Goal: Information Seeking & Learning: Find specific fact

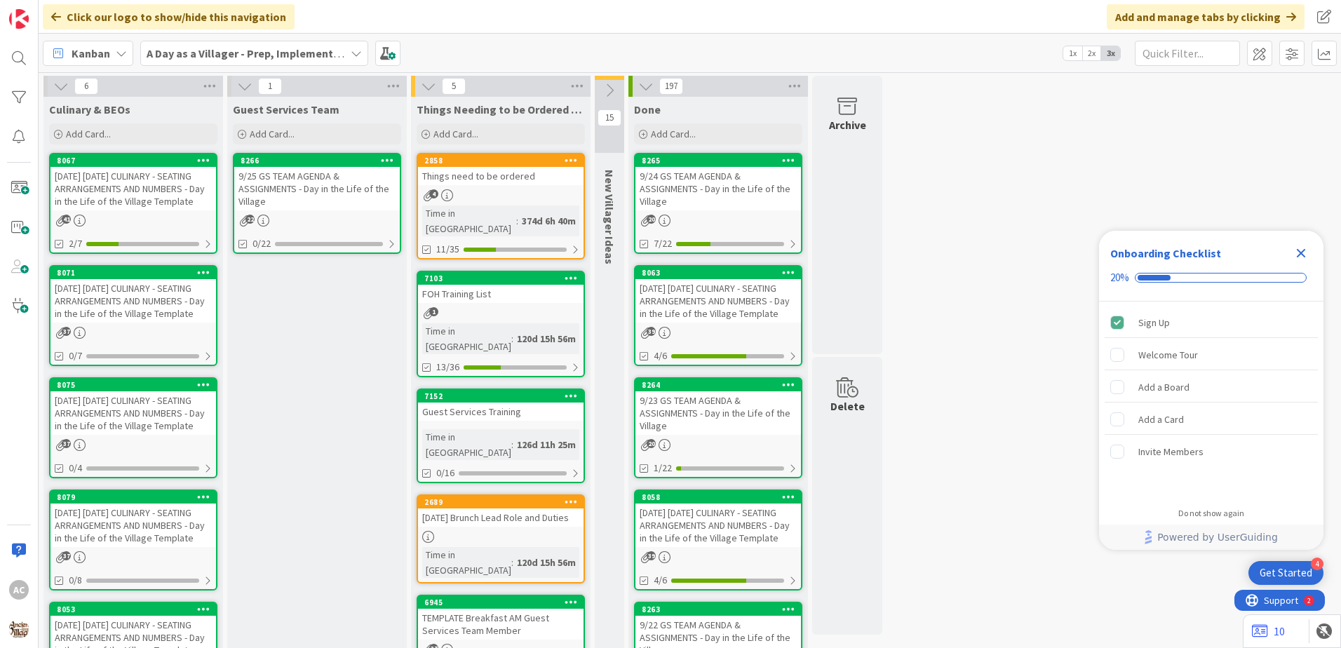
click at [168, 323] on div "[DATE] [DATE] CULINARY - SEATING ARRANGEMENTS AND NUMBERS - Day in the Life of …" at bounding box center [134, 301] width 166 height 44
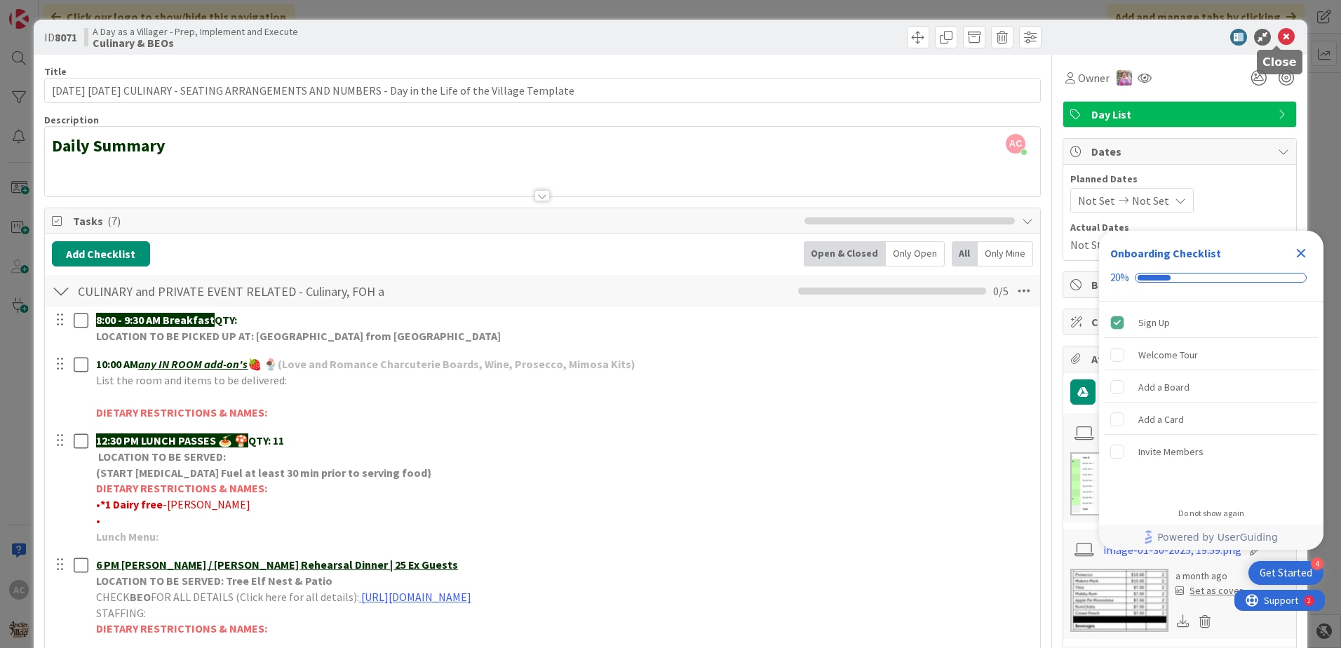
click at [1278, 31] on icon at bounding box center [1286, 37] width 17 height 17
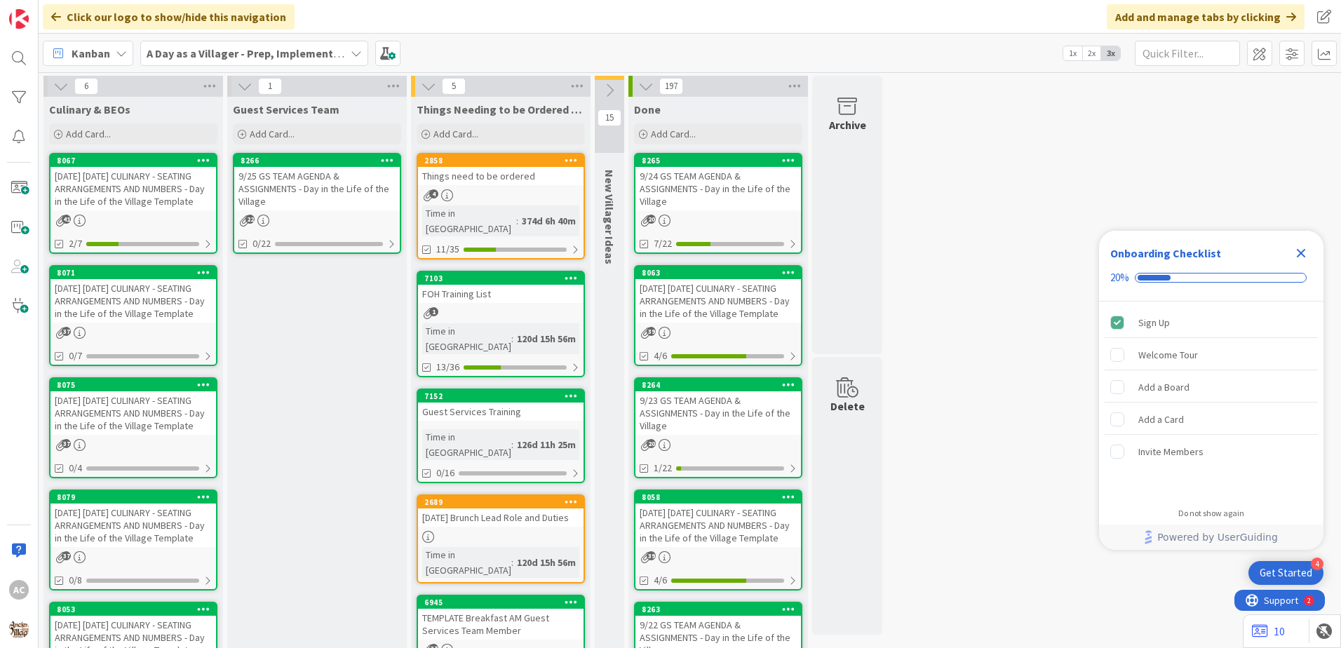
click at [175, 435] on div "[DATE] [DATE] CULINARY - SEATING ARRANGEMENTS AND NUMBERS - Day in the Life of …" at bounding box center [134, 414] width 166 height 44
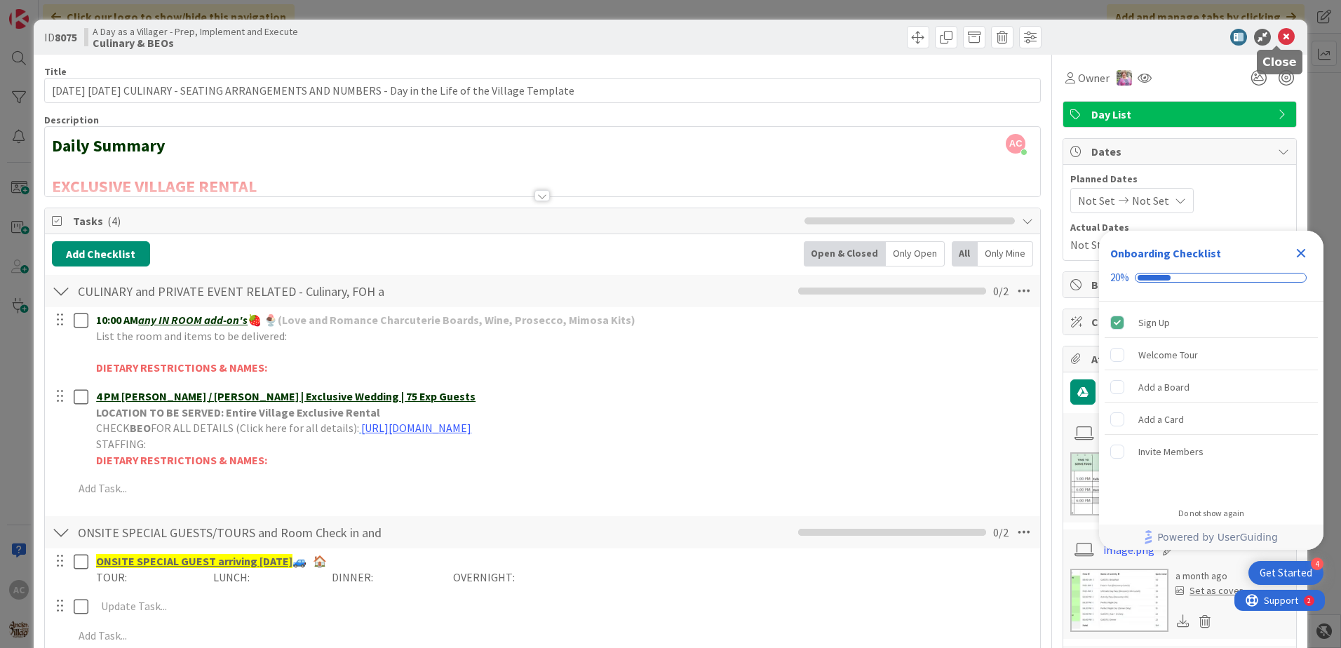
click at [1278, 32] on icon at bounding box center [1286, 37] width 17 height 17
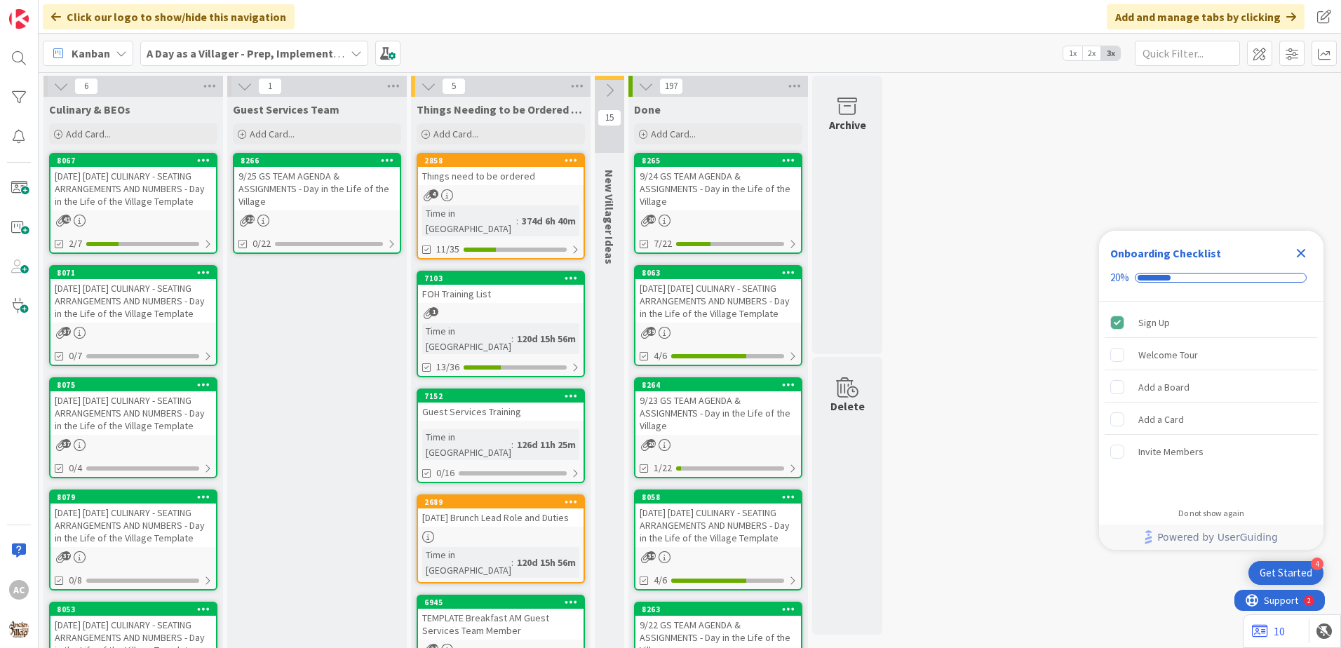
scroll to position [140, 0]
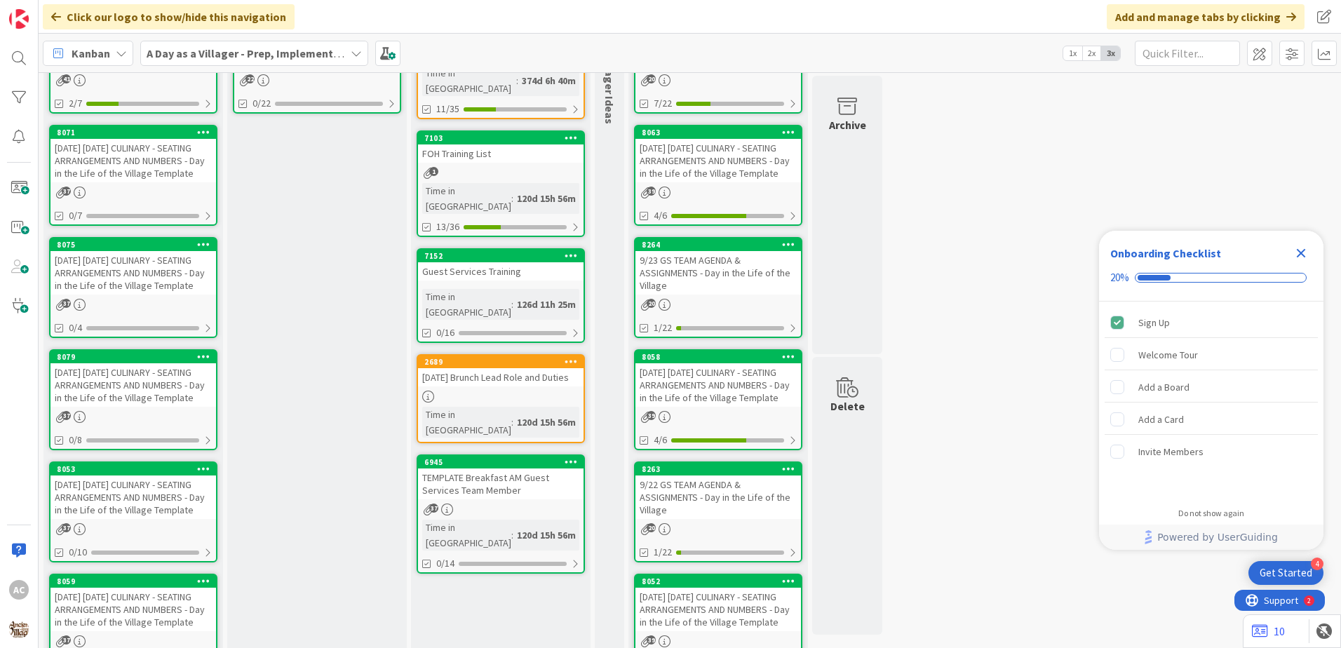
click at [174, 423] on div "37" at bounding box center [134, 417] width 166 height 12
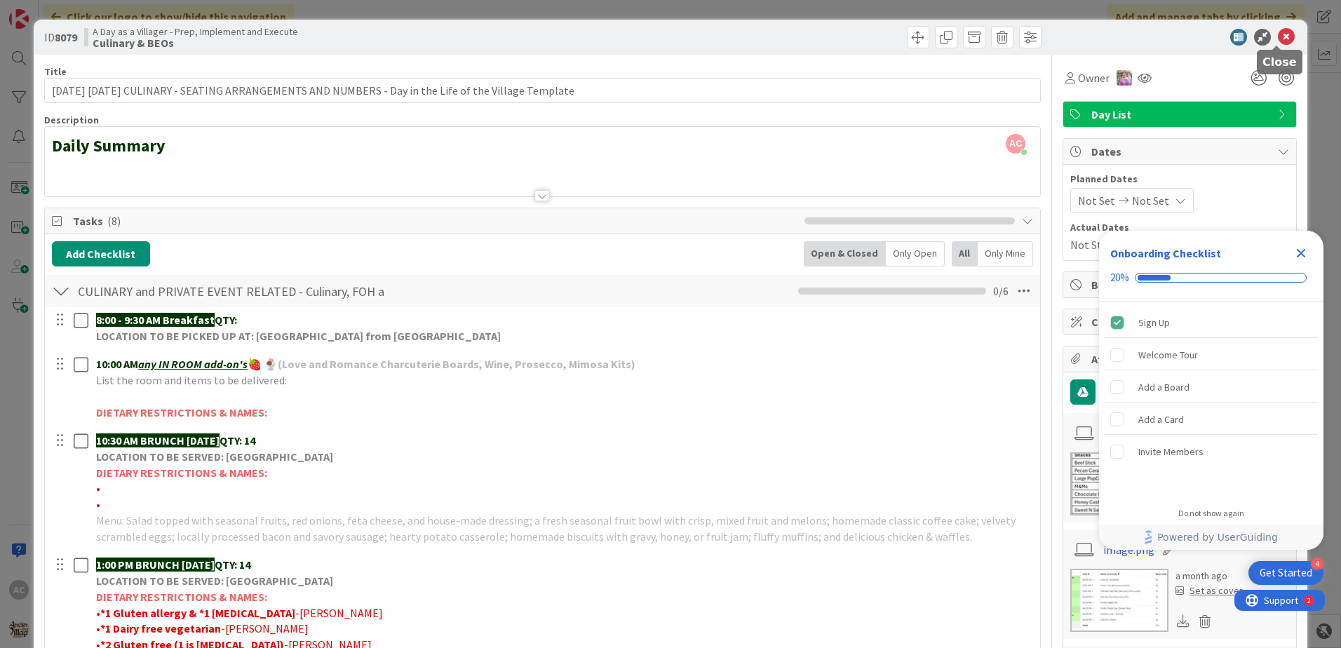
click at [1278, 36] on icon at bounding box center [1286, 37] width 17 height 17
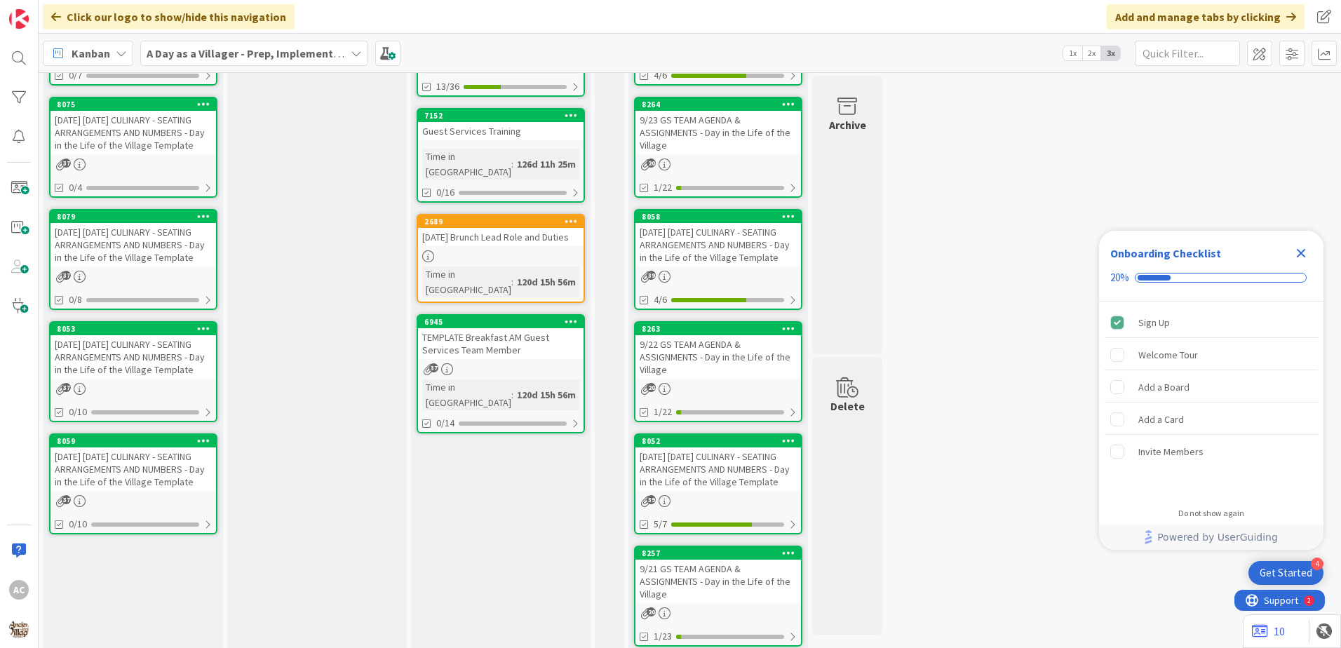
click at [210, 491] on div "[DATE] [DATE] CULINARY - SEATING ARRANGEMENTS AND NUMBERS - Day in the Life of …" at bounding box center [134, 470] width 166 height 44
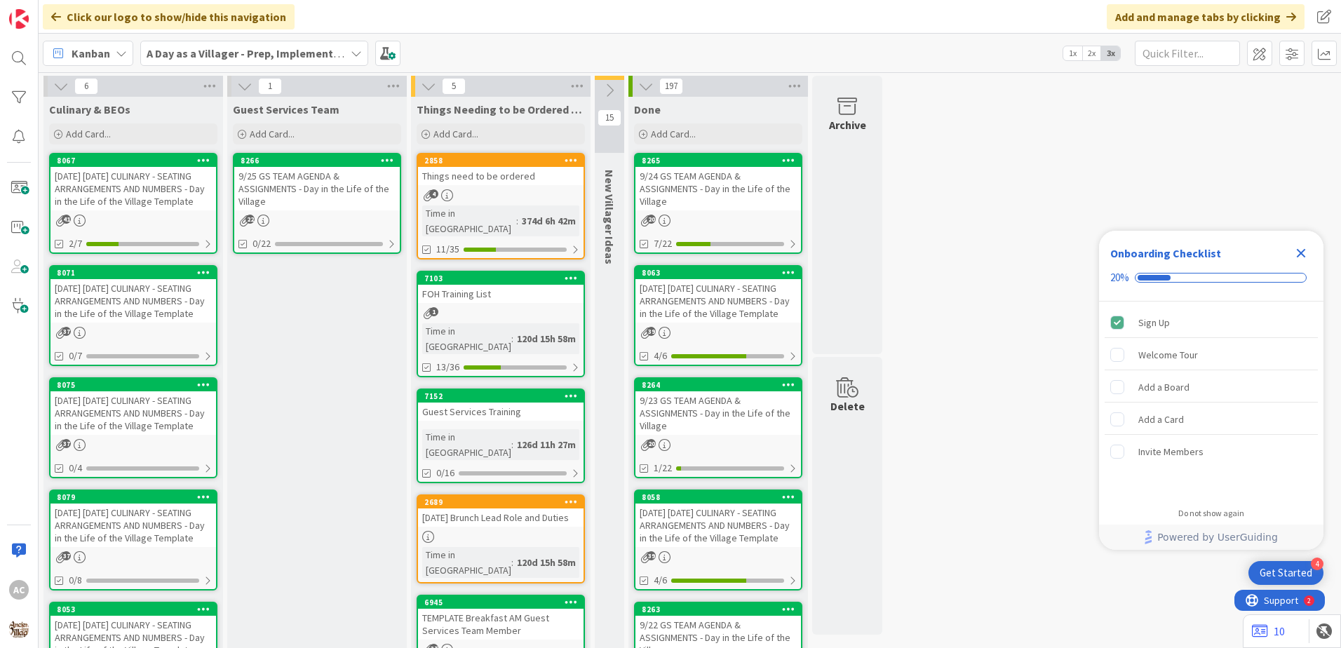
click at [175, 208] on div "[DATE] [DATE] CULINARY - SEATING ARRANGEMENTS AND NUMBERS - Day in the Life of …" at bounding box center [134, 189] width 166 height 44
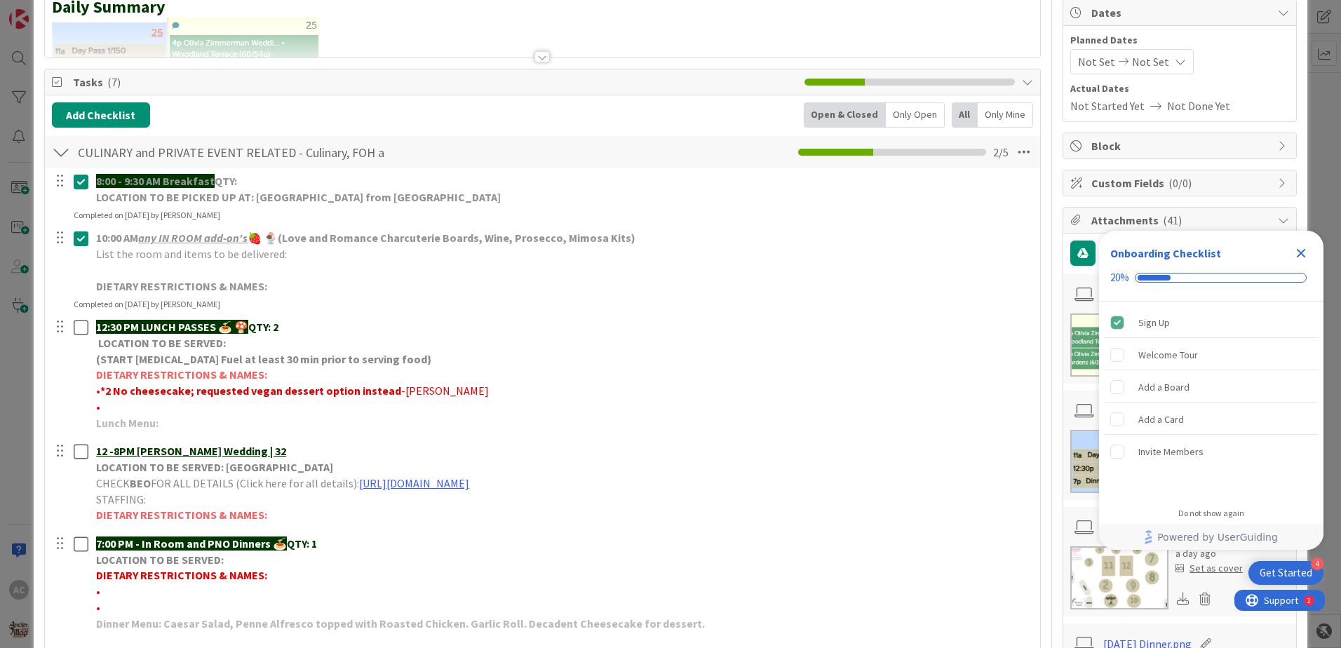
scroll to position [140, 0]
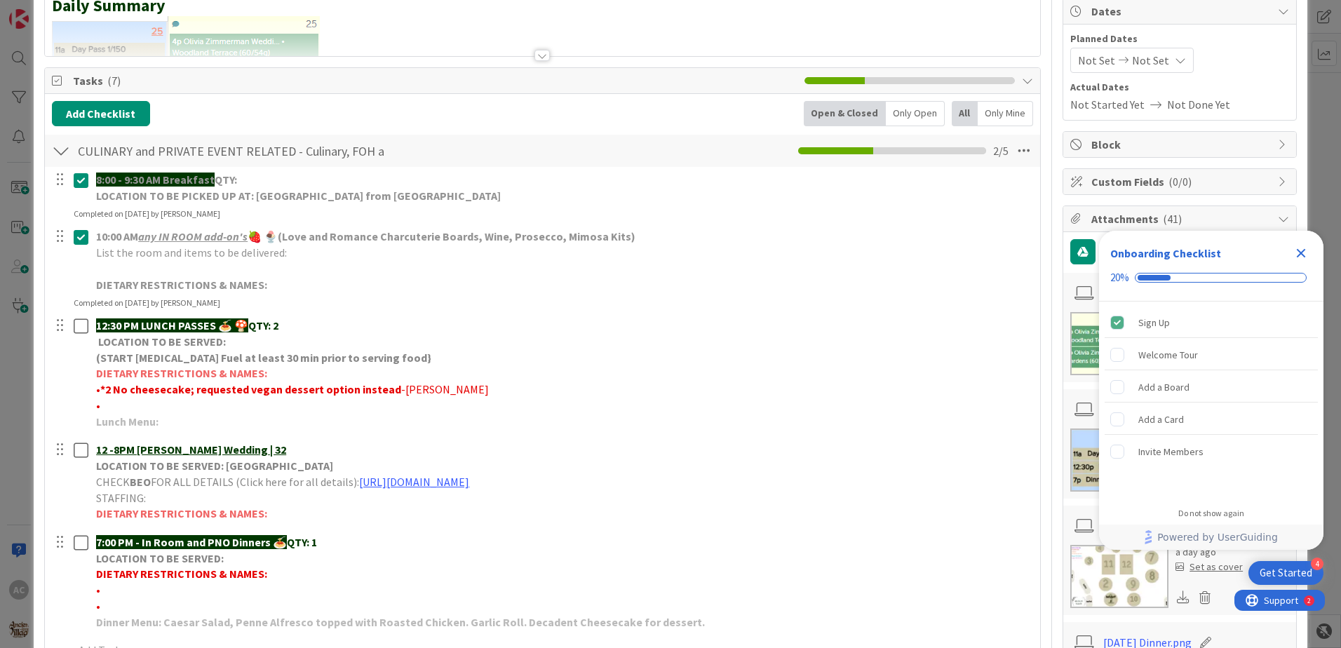
click at [239, 436] on div "8:00 - 9:30 AM Breakfast QTY: LOCATION TO BE PICKED UP AT: WILLOWS LANDING FRID…" at bounding box center [543, 418] width 982 height 502
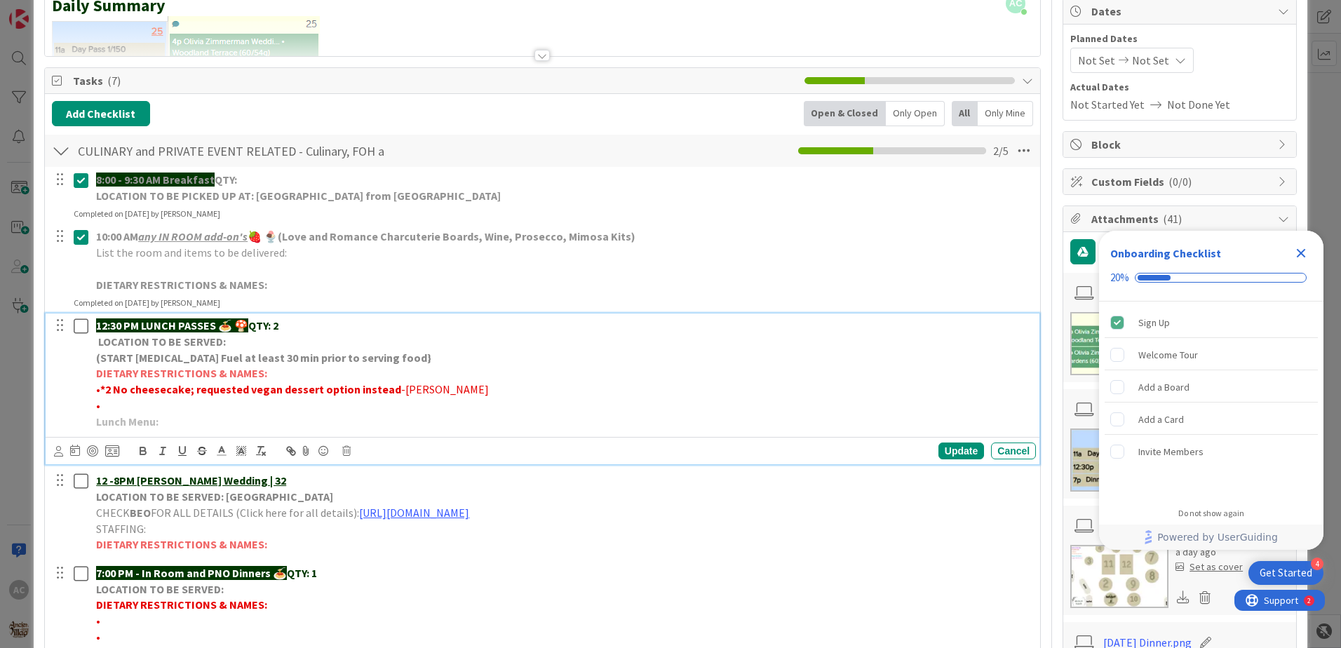
click at [239, 426] on p "Lunch Menu:" at bounding box center [563, 422] width 935 height 16
click at [462, 424] on strong "Lunch Menu: Herb roasted chicken breast over penne in marinara with a gralic bu…" at bounding box center [441, 422] width 690 height 14
click at [467, 421] on strong "Lunch Menu: Herb roasted chicken breast over penne in marinara with a gralic bu…" at bounding box center [441, 422] width 690 height 14
click at [744, 415] on strong "Lunch Menu: Herb roasted chicken breast over penne in marinara with a garlic bu…" at bounding box center [441, 422] width 690 height 14
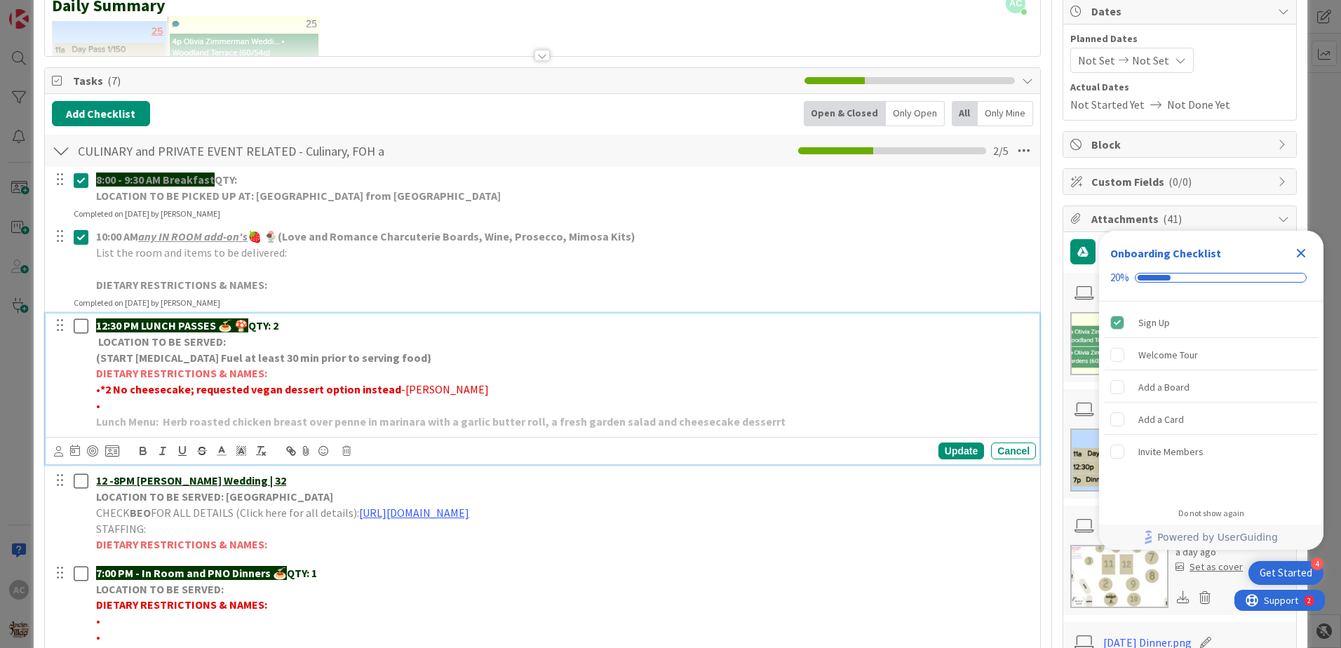
click at [751, 422] on strong "Lunch Menu: Herb roasted chicken breast over penne in marinara with a garlic bu…" at bounding box center [441, 422] width 690 height 14
click at [794, 419] on p "Lunch Menu: Herb roasted chicken breast over penne in marinara with a garlic bu…" at bounding box center [563, 422] width 935 height 16
drag, startPoint x: 769, startPoint y: 421, endPoint x: 163, endPoint y: 420, distance: 606.2
click at [163, 420] on p "Lunch Menu: Herb roasted chicken breast over penne in marinara with a garlic bu…" at bounding box center [563, 422] width 935 height 16
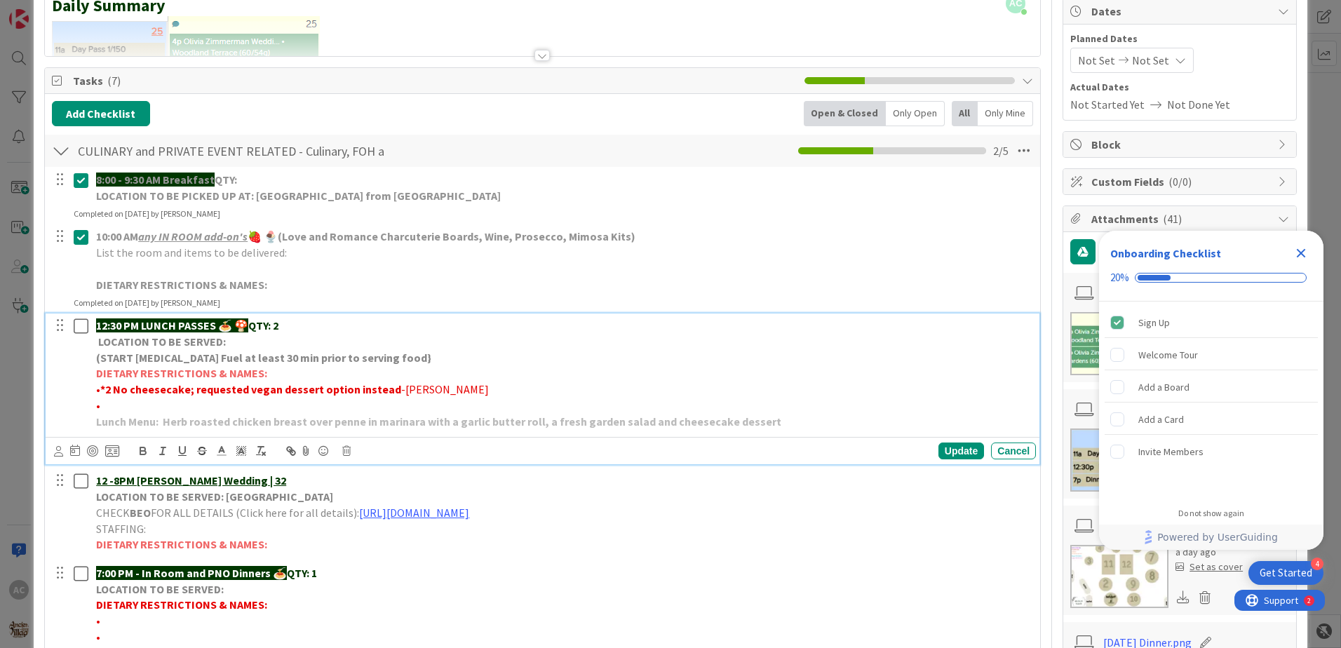
copy strong "Herb roasted chicken breast over penne in marinara with a garlic butter roll, a…"
click at [939, 443] on div "Update" at bounding box center [962, 451] width 46 height 17
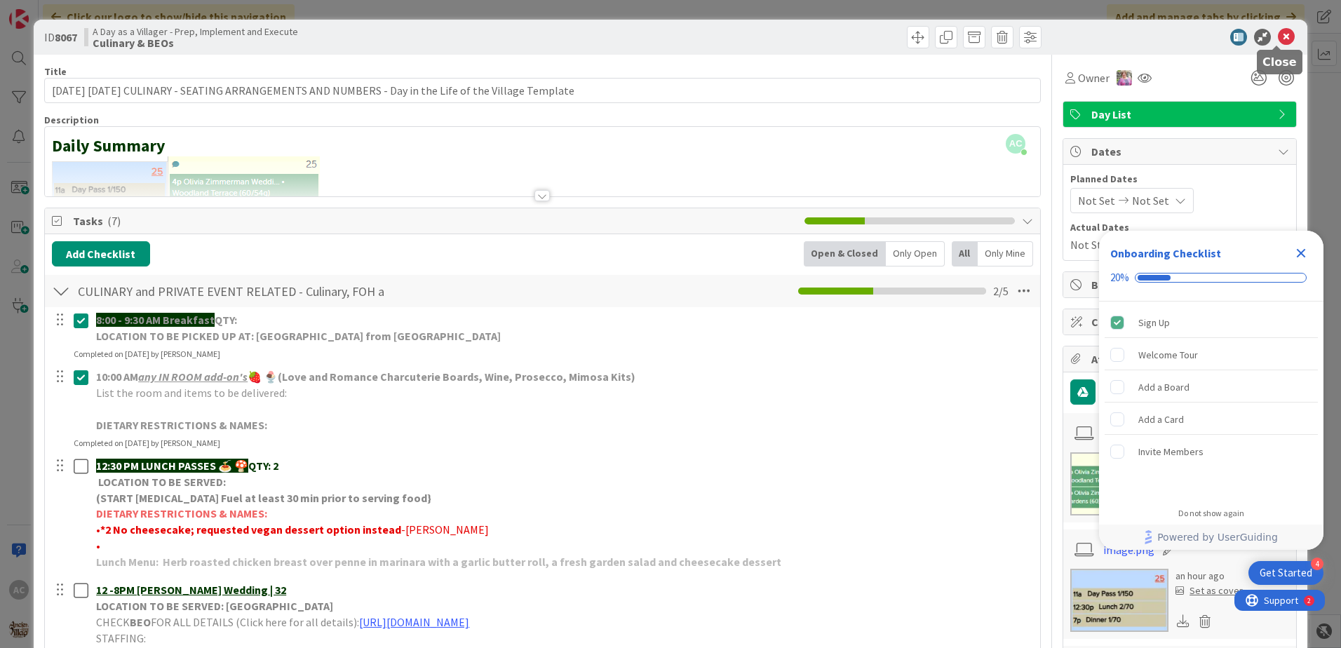
click at [1278, 33] on icon at bounding box center [1286, 37] width 17 height 17
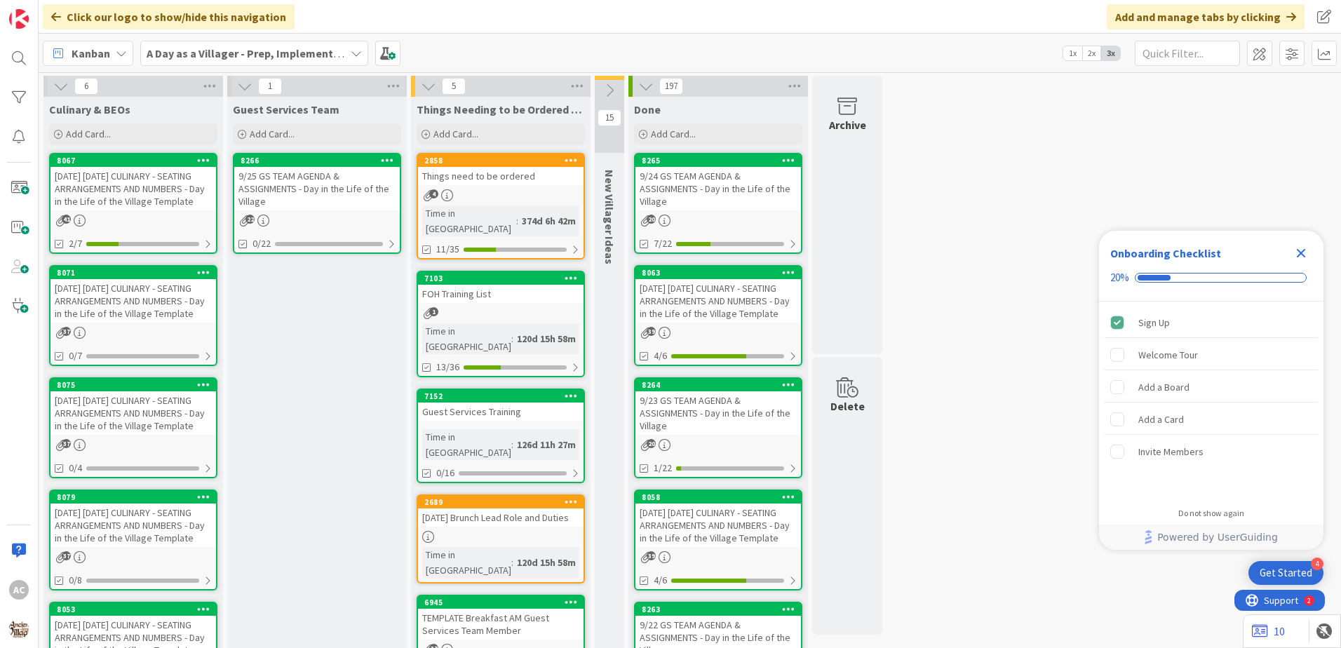
click at [159, 319] on div "[DATE] [DATE] CULINARY - SEATING ARRANGEMENTS AND NUMBERS - Day in the Life of …" at bounding box center [134, 301] width 166 height 44
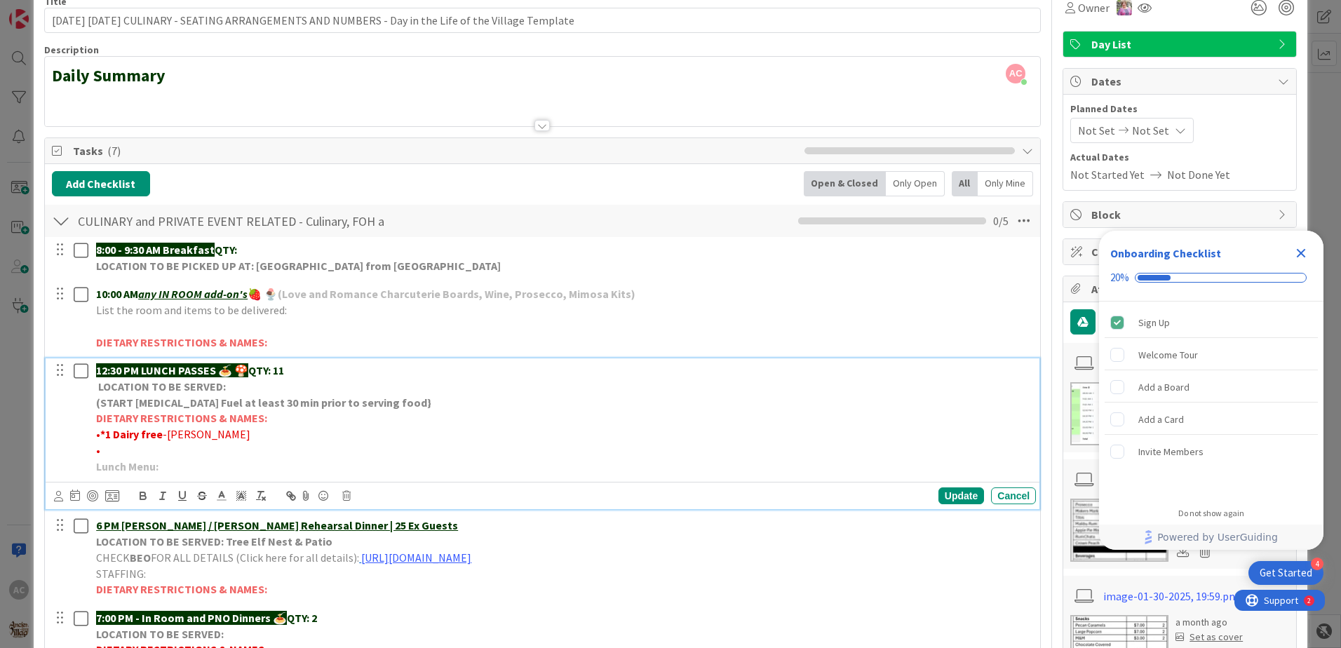
click at [249, 464] on p "Lunch Menu:" at bounding box center [563, 467] width 935 height 16
click at [939, 497] on div "Update" at bounding box center [962, 496] width 46 height 17
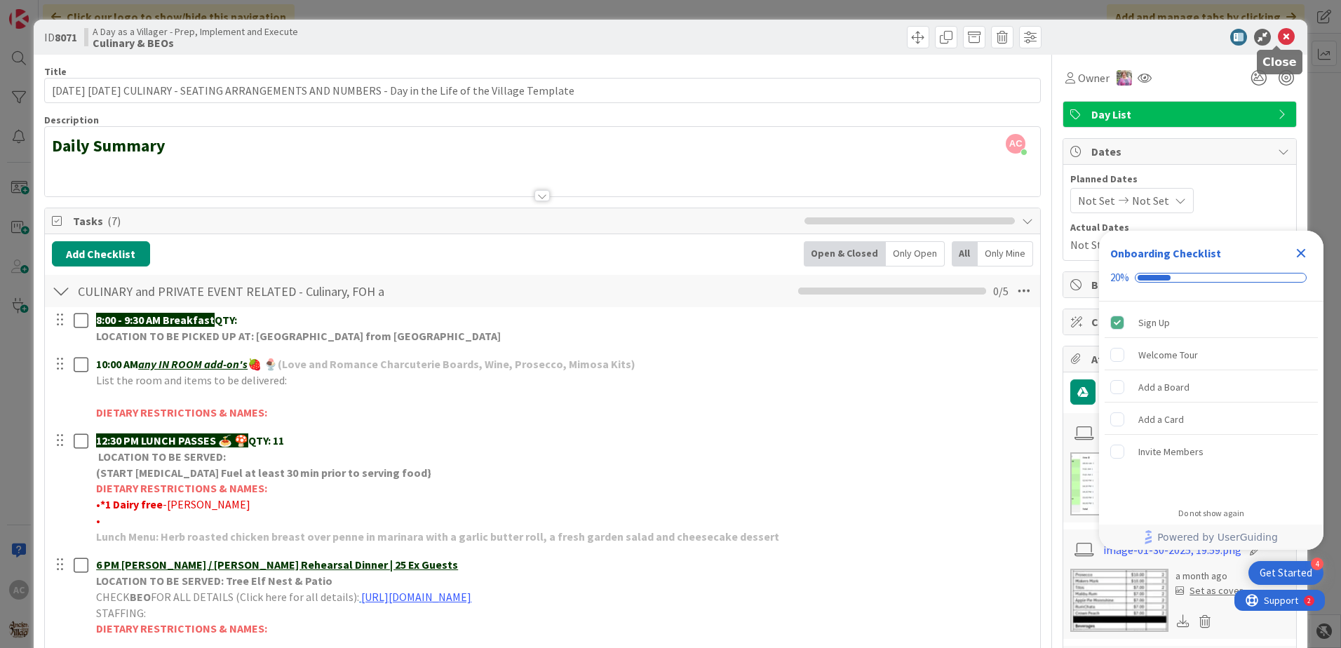
click at [1283, 42] on icon at bounding box center [1286, 37] width 17 height 17
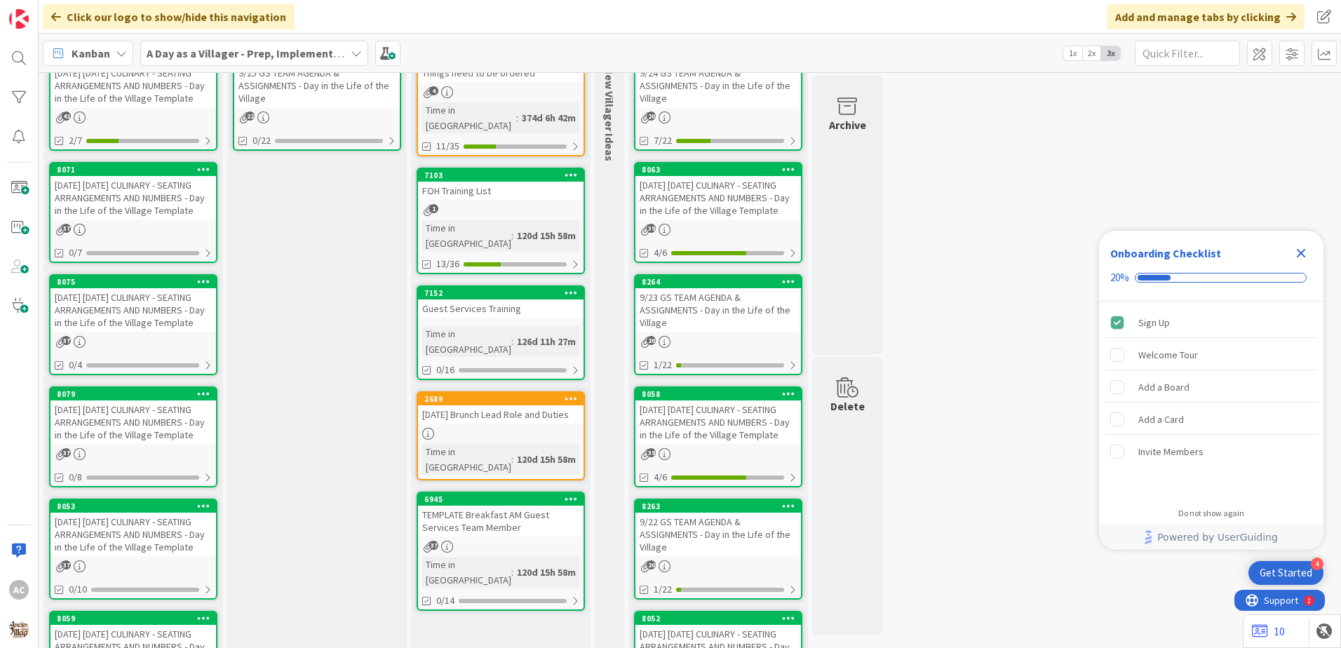
scroll to position [210, 0]
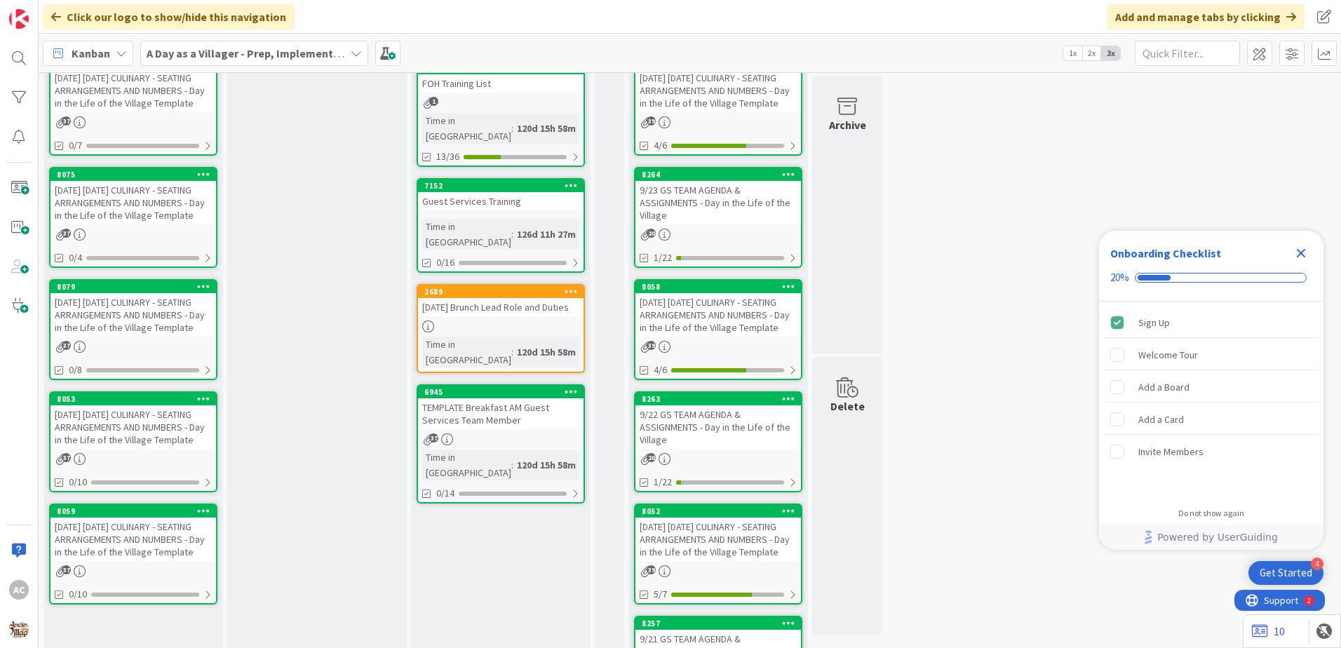
click at [180, 449] on div "[DATE] [DATE] CULINARY - SEATING ARRANGEMENTS AND NUMBERS - Day in the Life of …" at bounding box center [134, 428] width 166 height 44
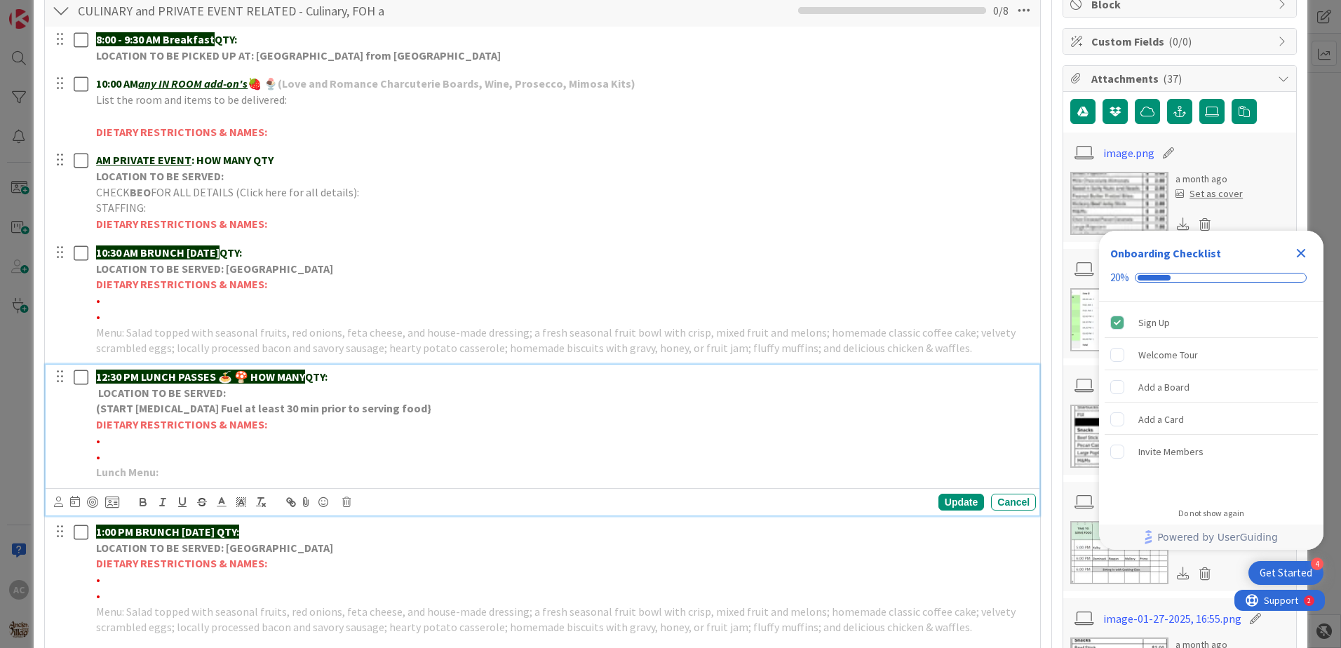
click at [271, 476] on p "Lunch Menu:" at bounding box center [563, 472] width 935 height 16
click at [949, 505] on div "Update" at bounding box center [962, 502] width 46 height 17
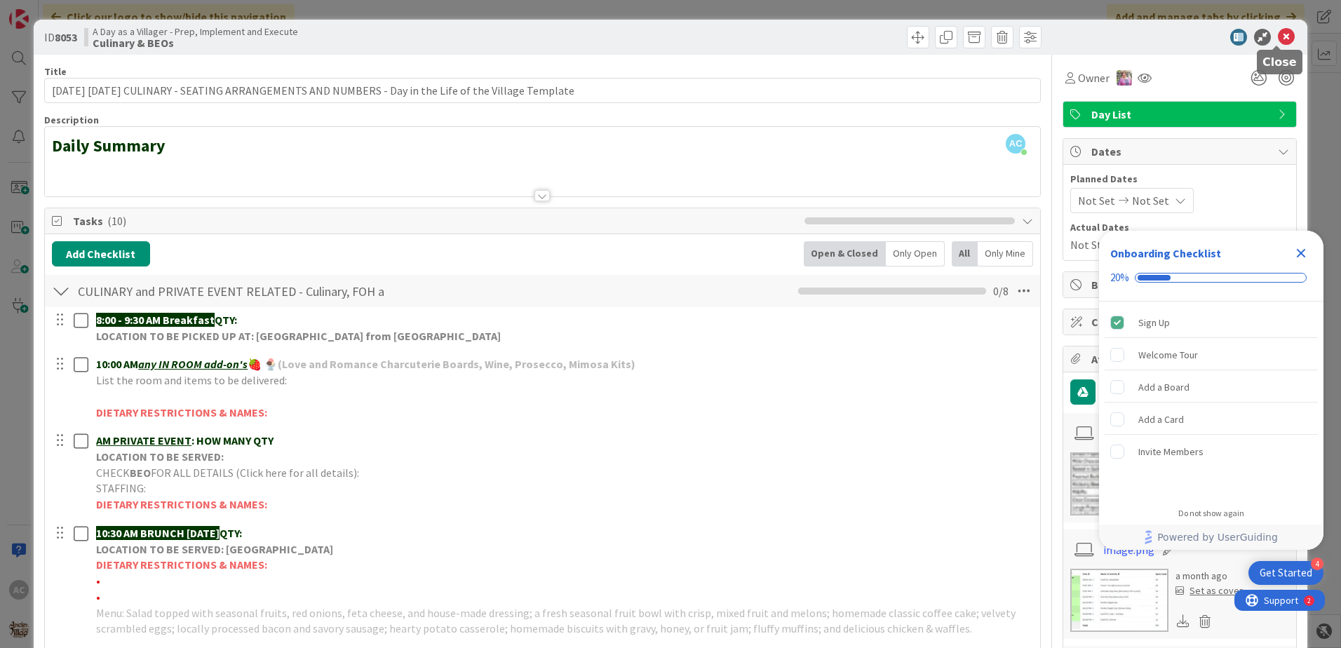
click at [1280, 39] on icon at bounding box center [1286, 37] width 17 height 17
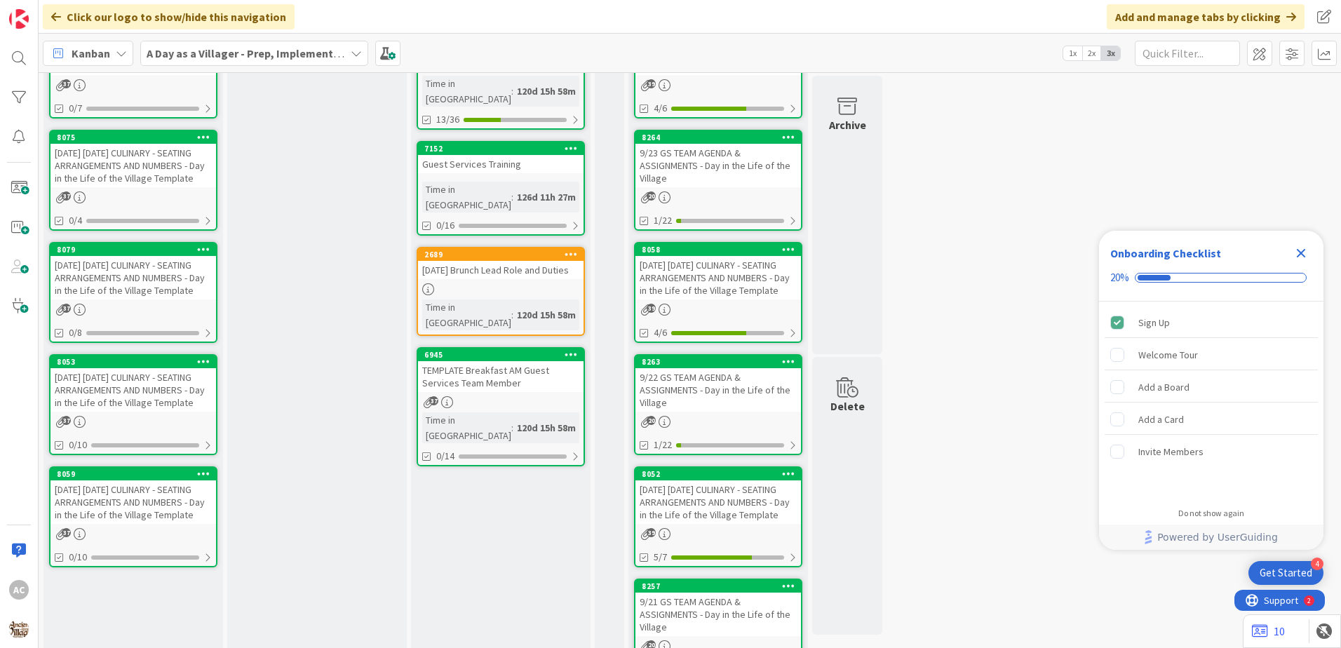
scroll to position [281, 0]
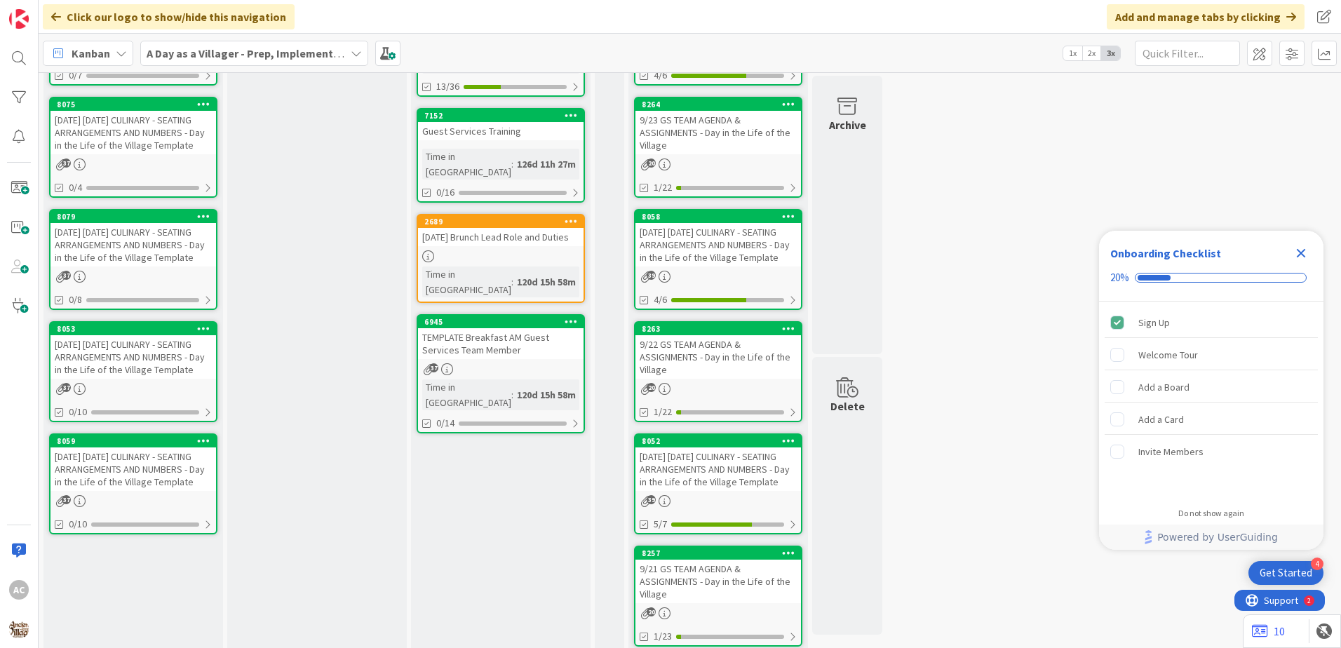
click at [155, 491] on div "[DATE] [DATE] CULINARY - SEATING ARRANGEMENTS AND NUMBERS - Day in the Life of …" at bounding box center [134, 470] width 166 height 44
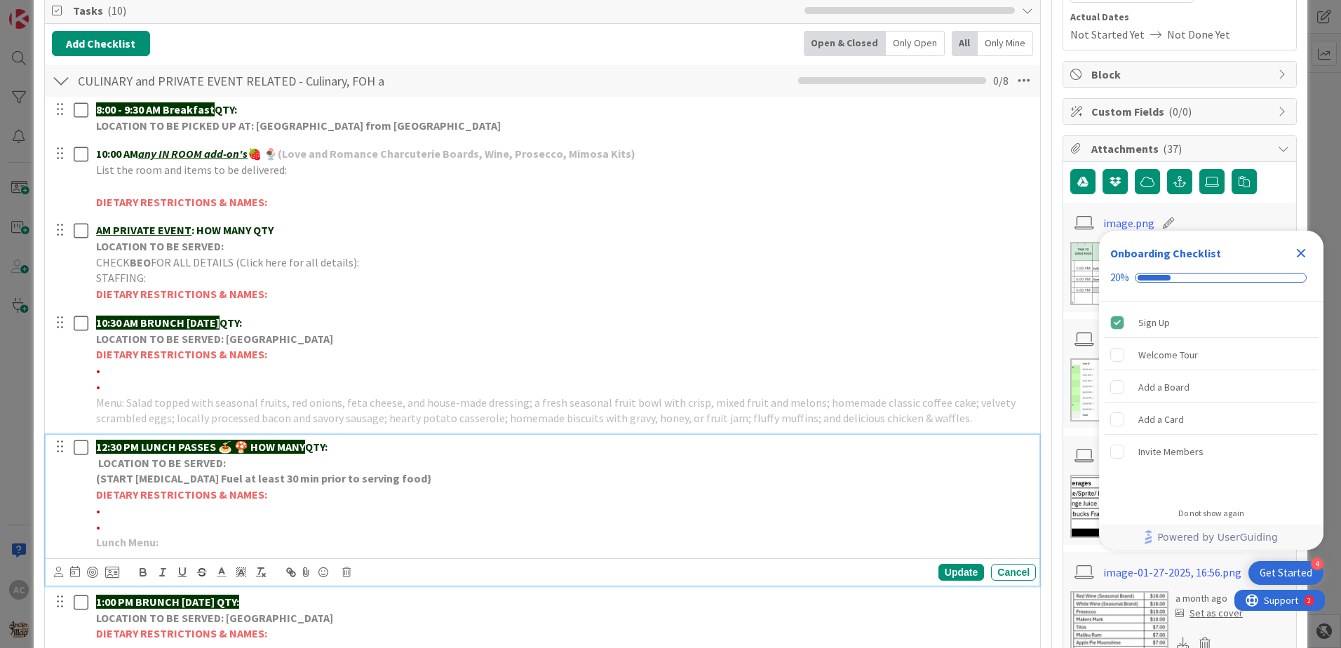
click at [217, 540] on p "Lunch Menu:" at bounding box center [563, 543] width 935 height 16
click at [948, 571] on div "Update" at bounding box center [962, 572] width 46 height 17
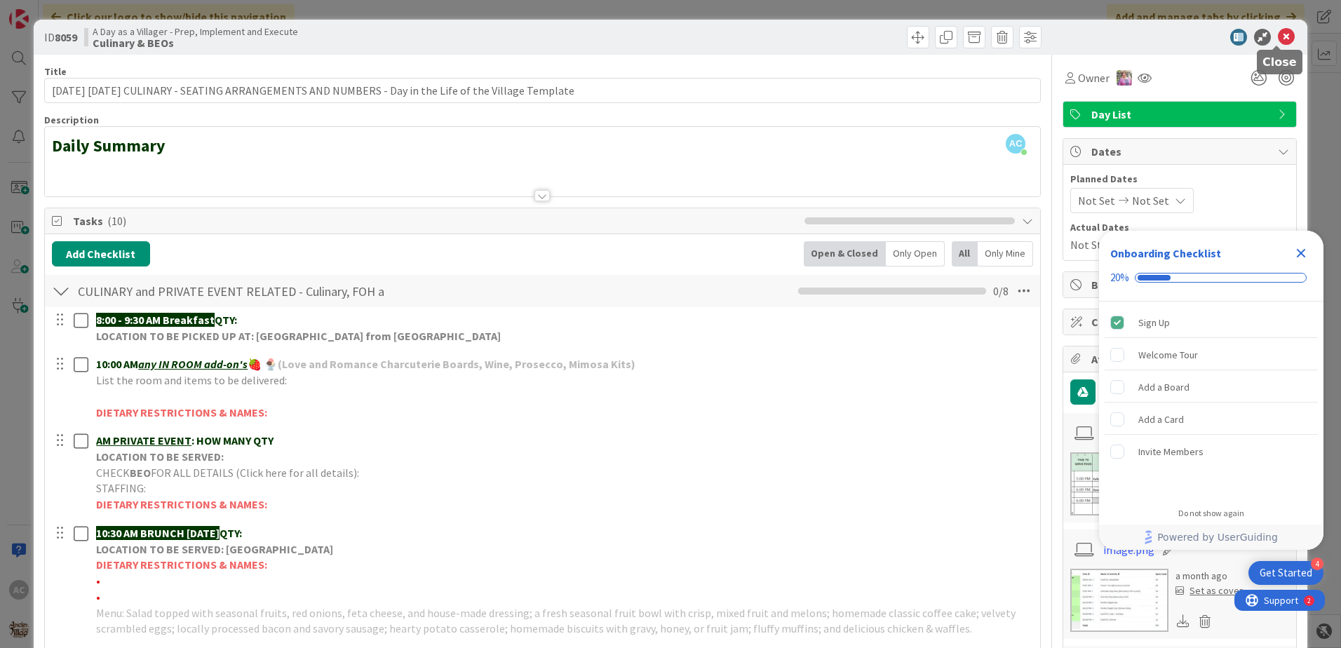
click at [1278, 40] on icon at bounding box center [1286, 37] width 17 height 17
